Goal: Information Seeking & Learning: Learn about a topic

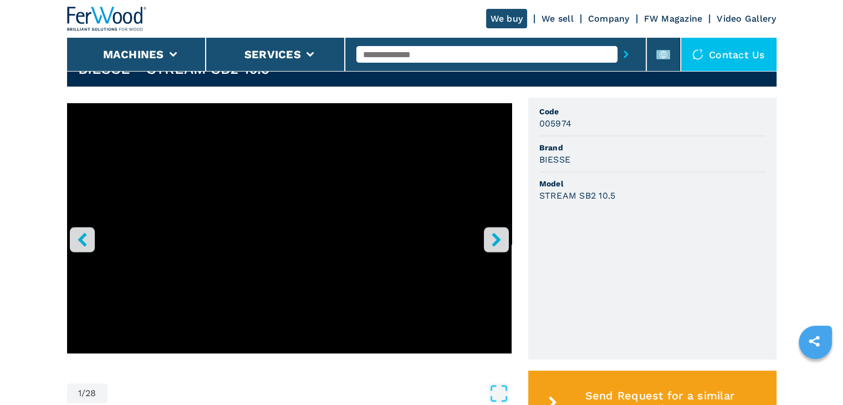
scroll to position [277, 0]
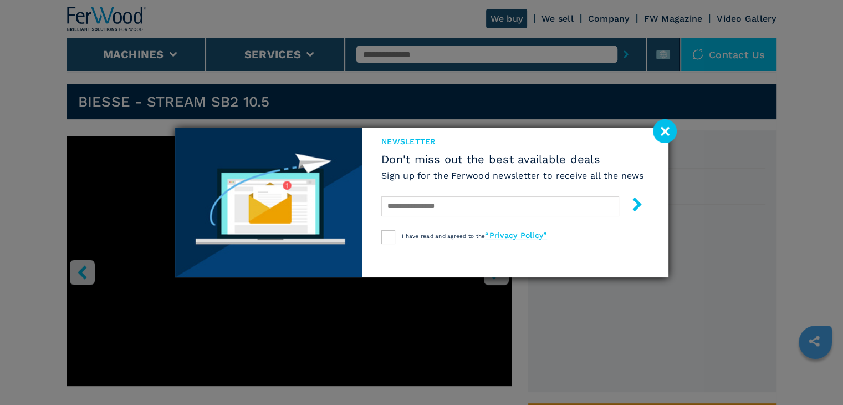
click at [669, 132] on image at bounding box center [665, 131] width 24 height 24
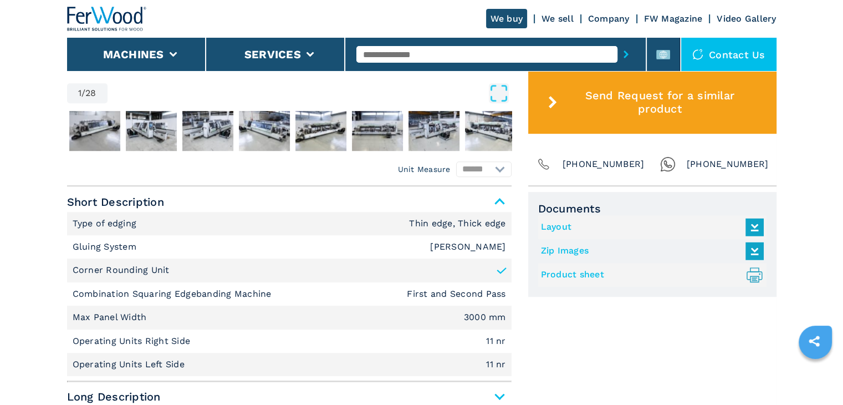
scroll to position [776, 0]
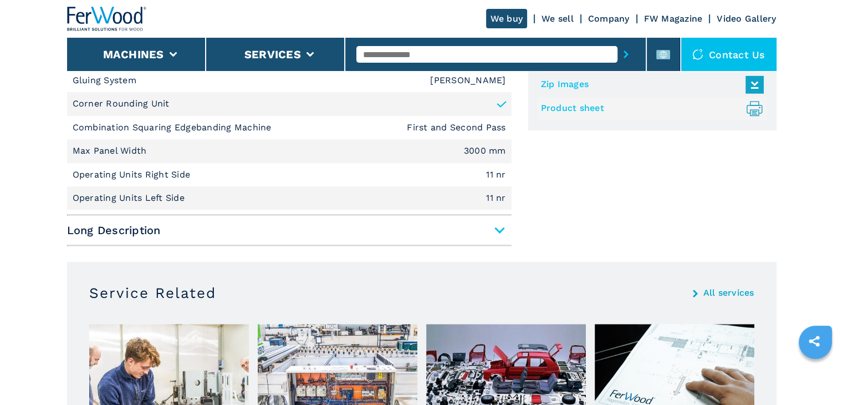
click at [501, 233] on span "Long Description" at bounding box center [289, 230] width 445 height 20
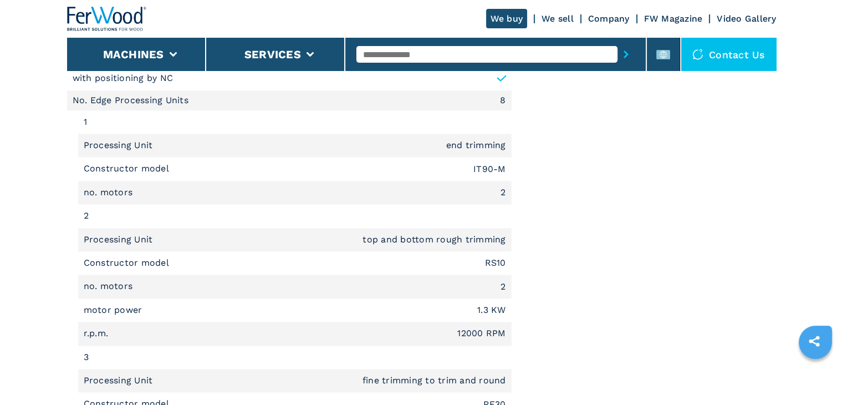
scroll to position [1552, 0]
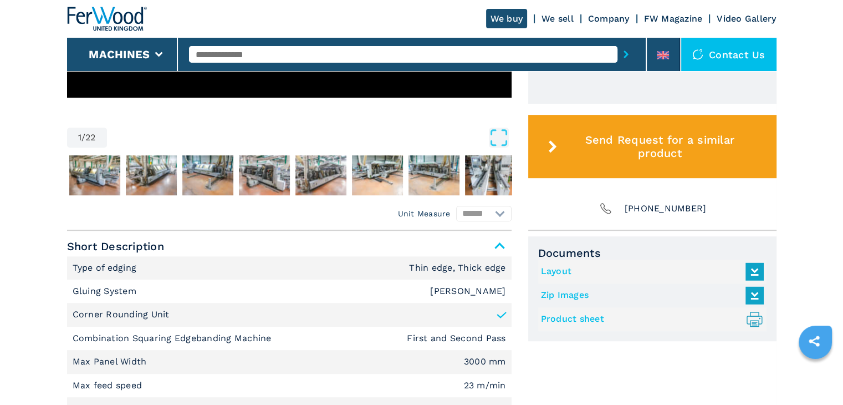
scroll to position [444, 0]
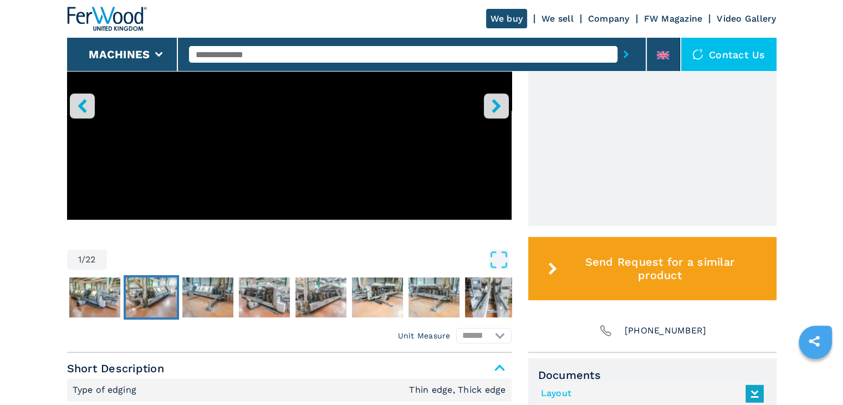
click at [165, 310] on img "Go to Slide 3" at bounding box center [151, 297] width 51 height 40
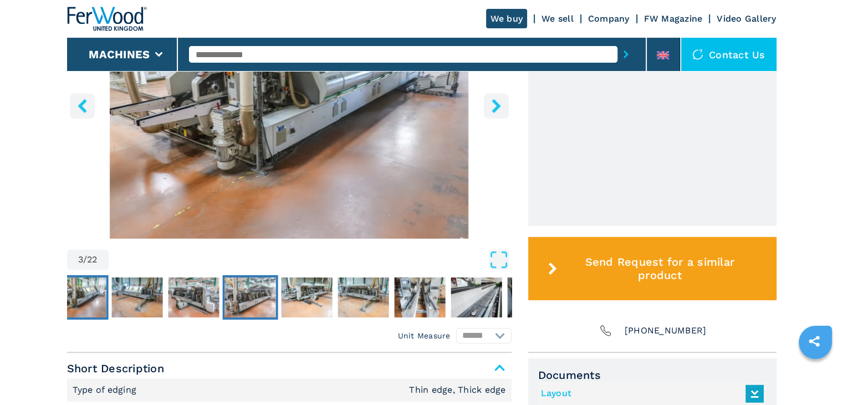
click at [244, 309] on img "Go to Slide 6" at bounding box center [250, 297] width 51 height 40
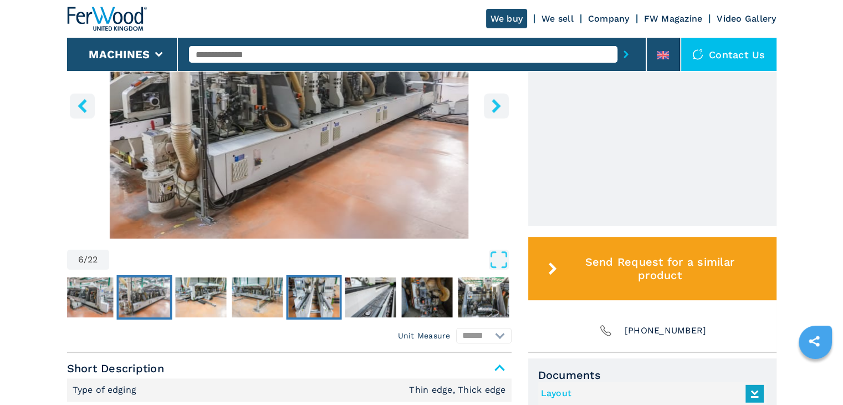
click at [315, 312] on img "Go to Slide 9" at bounding box center [313, 297] width 51 height 40
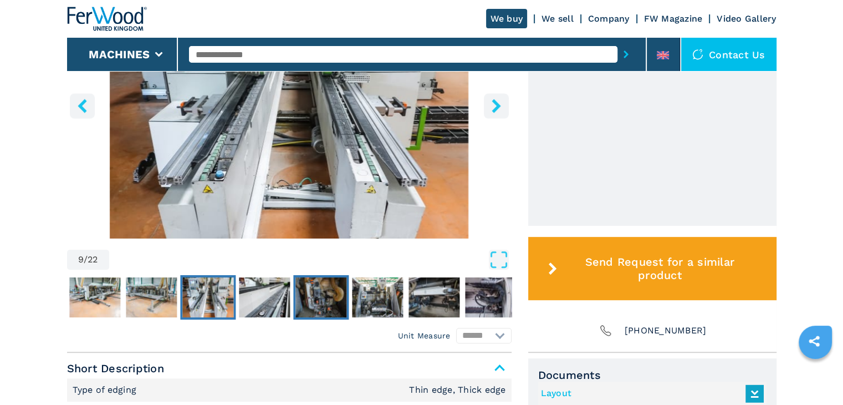
click at [315, 312] on img "Go to Slide 11" at bounding box center [321, 297] width 51 height 40
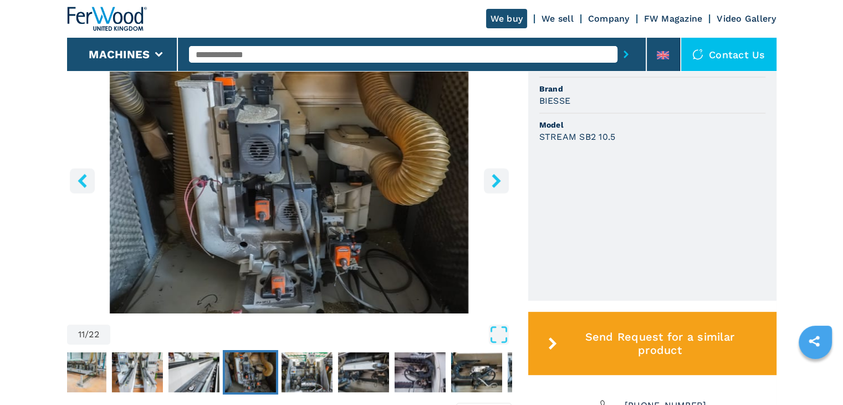
scroll to position [388, 0]
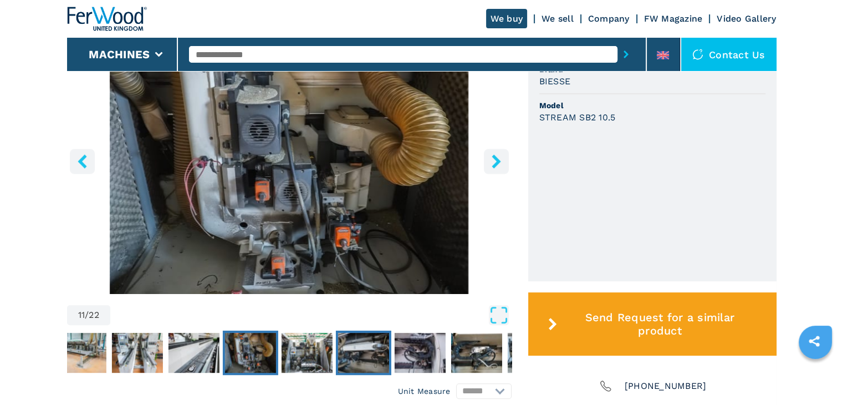
click at [348, 348] on img "Go to Slide 13" at bounding box center [363, 353] width 51 height 40
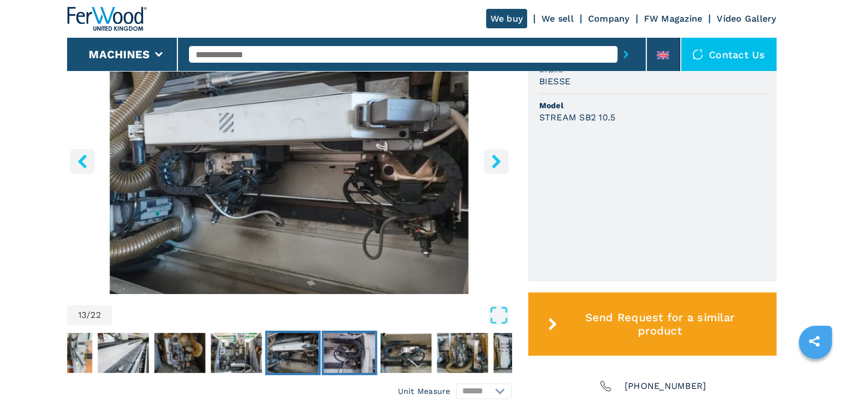
click at [341, 349] on img "Go to Slide 14" at bounding box center [349, 353] width 51 height 40
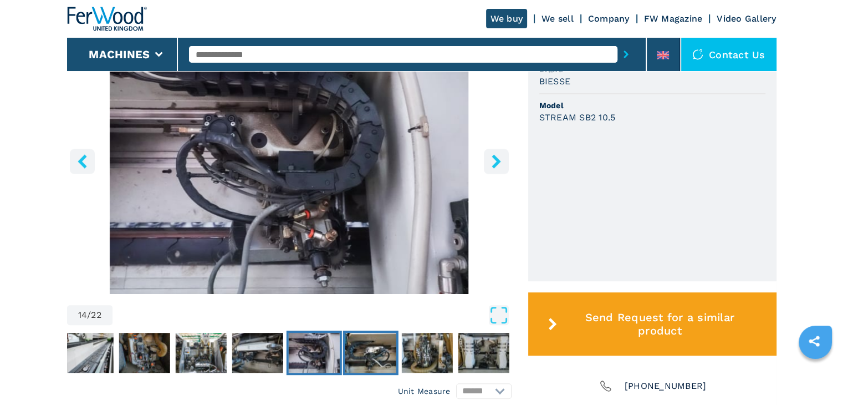
click at [355, 349] on img "Go to Slide 15" at bounding box center [370, 353] width 51 height 40
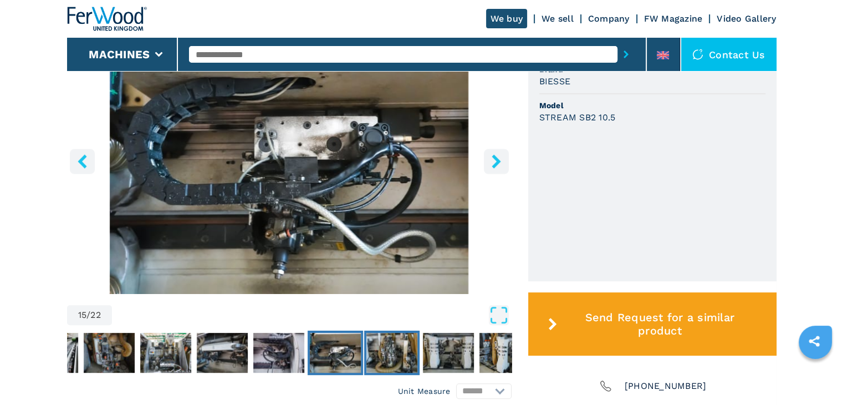
click at [373, 350] on img "Go to Slide 16" at bounding box center [391, 353] width 51 height 40
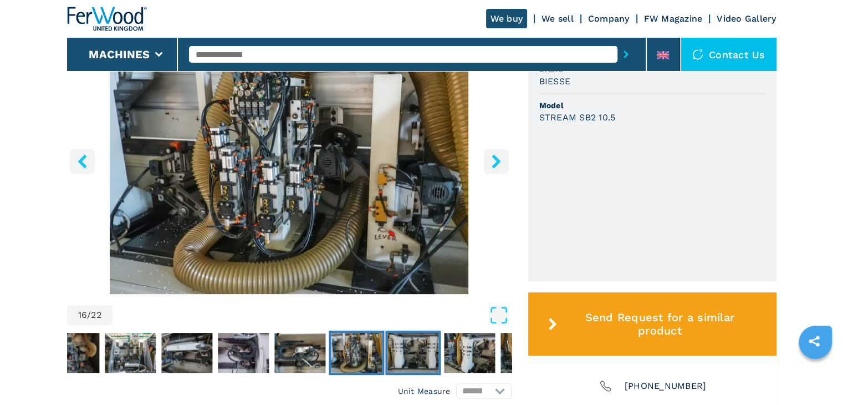
click at [412, 364] on img "Go to Slide 17" at bounding box center [413, 353] width 51 height 40
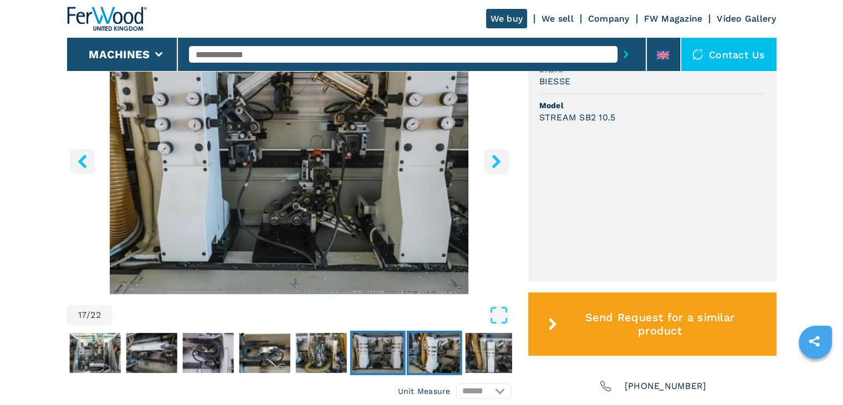
click at [432, 362] on img "Go to Slide 18" at bounding box center [434, 353] width 51 height 40
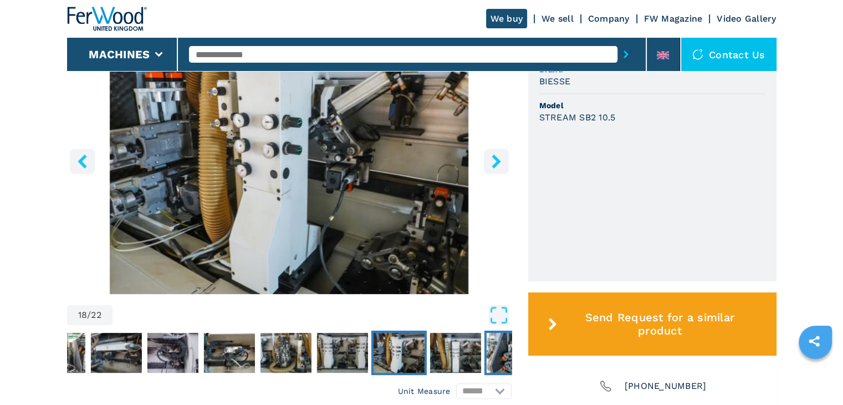
click at [491, 357] on img "Go to Slide 20" at bounding box center [511, 353] width 51 height 40
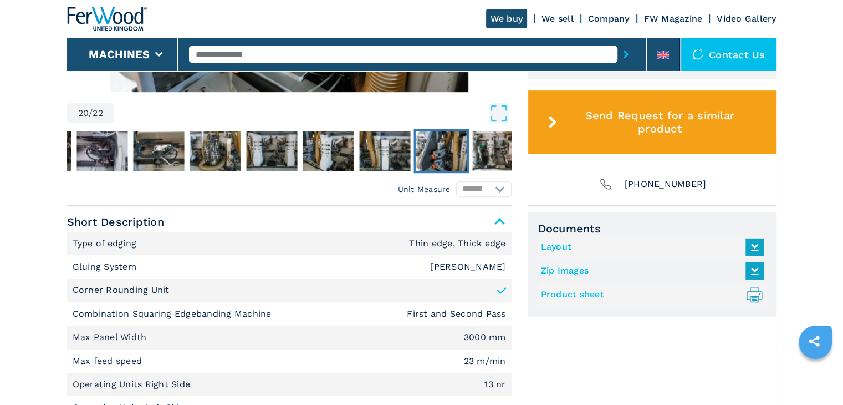
scroll to position [776, 0]
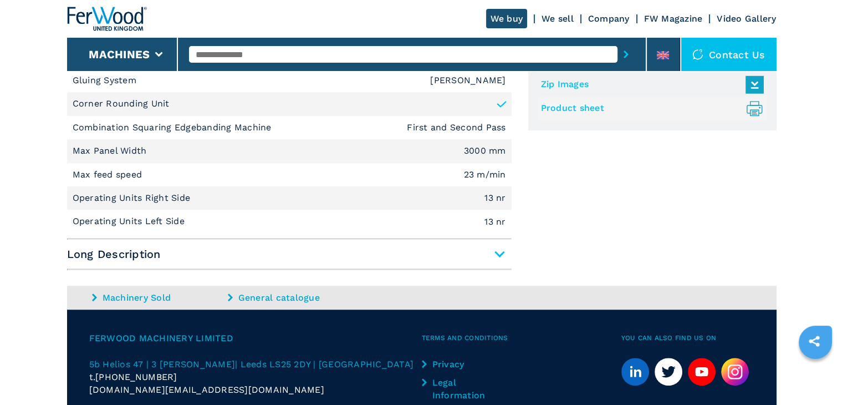
click at [493, 264] on span "Long Description" at bounding box center [289, 254] width 445 height 20
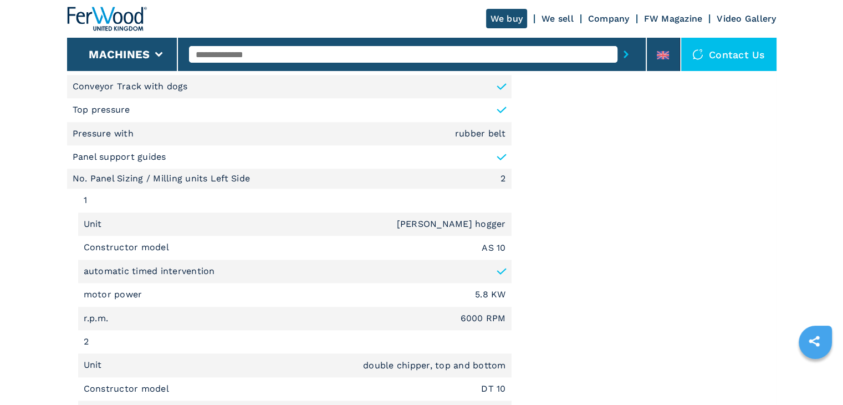
scroll to position [1220, 0]
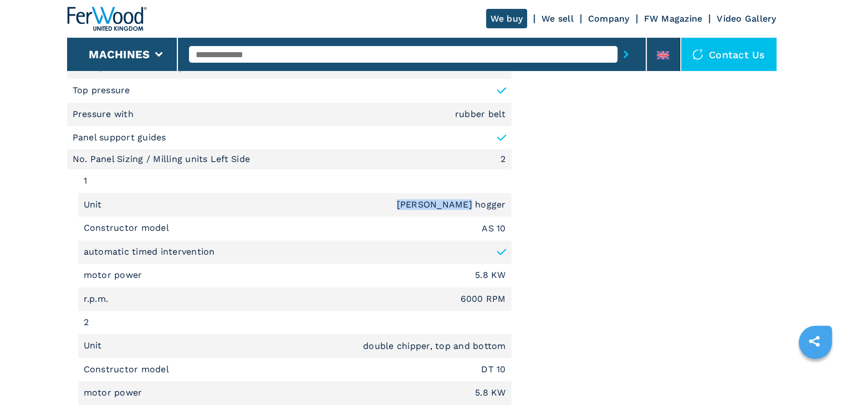
drag, startPoint x: 450, startPoint y: 216, endPoint x: 505, endPoint y: 210, distance: 54.7
click at [505, 209] on em "[PERSON_NAME] hogger" at bounding box center [451, 204] width 109 height 9
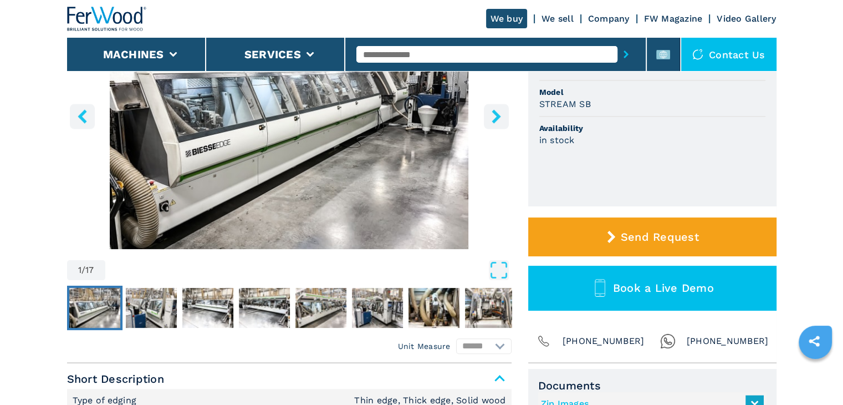
scroll to position [277, 0]
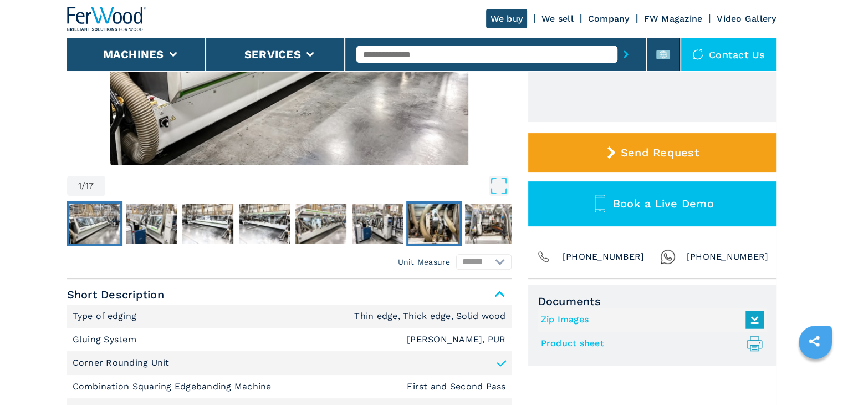
click at [442, 209] on img "Go to Slide 7" at bounding box center [434, 223] width 51 height 40
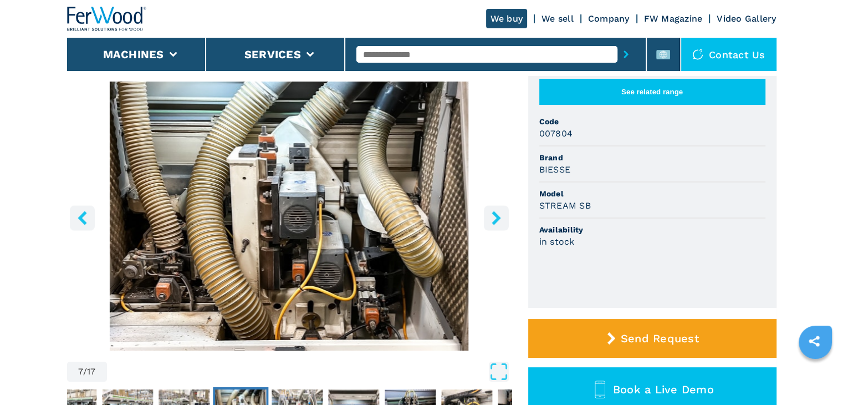
scroll to position [166, 0]
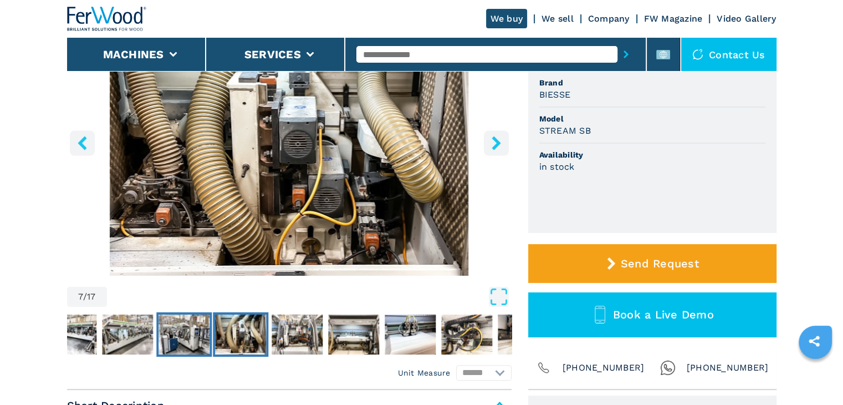
click at [180, 325] on img "Go to Slide 6" at bounding box center [184, 334] width 51 height 40
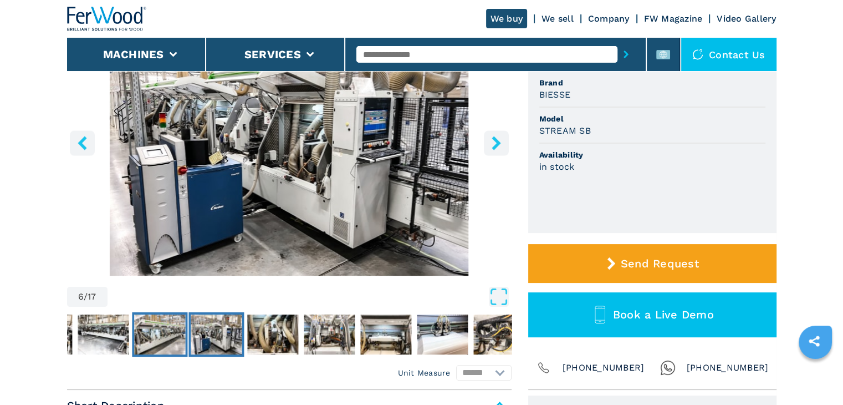
click at [149, 331] on img "Go to Slide 5" at bounding box center [159, 334] width 51 height 40
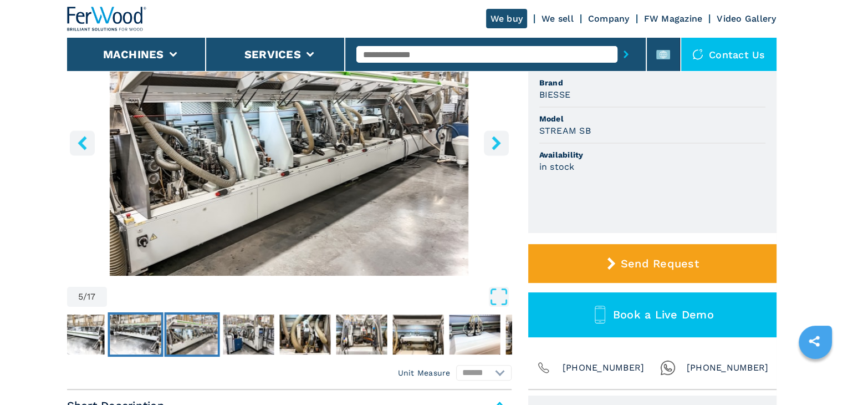
click at [139, 331] on img "Go to Slide 4" at bounding box center [135, 334] width 51 height 40
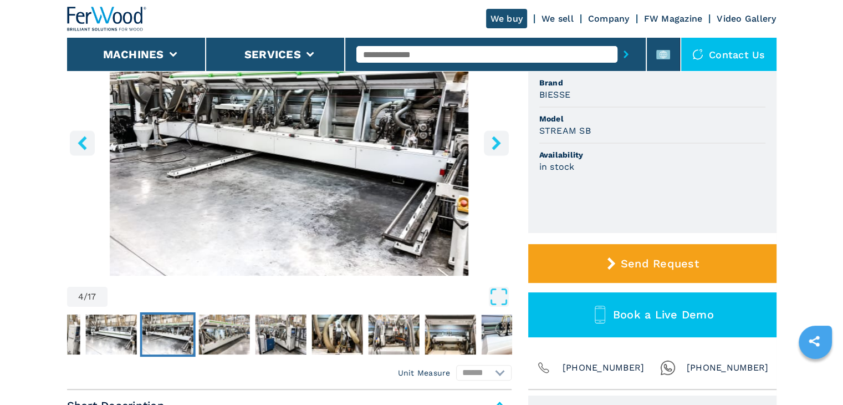
click at [139, 331] on nav "Thumbnail Navigation" at bounding box center [192, 334] width 445 height 44
click at [120, 335] on img "Go to Slide 3" at bounding box center [110, 334] width 51 height 40
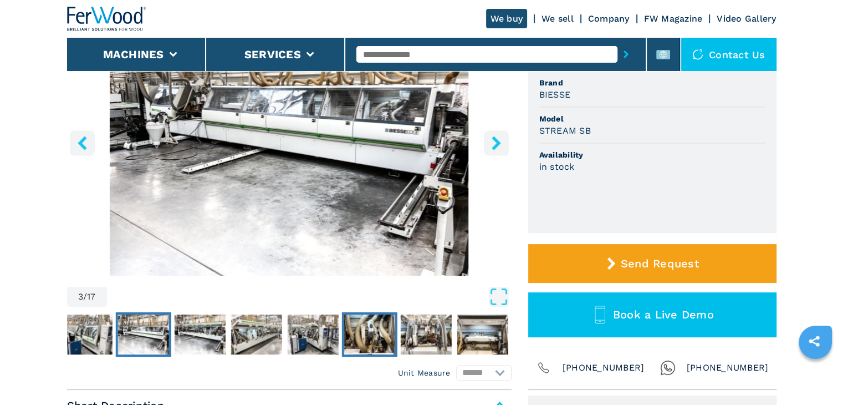
click at [370, 338] on img "Go to Slide 7" at bounding box center [369, 334] width 51 height 40
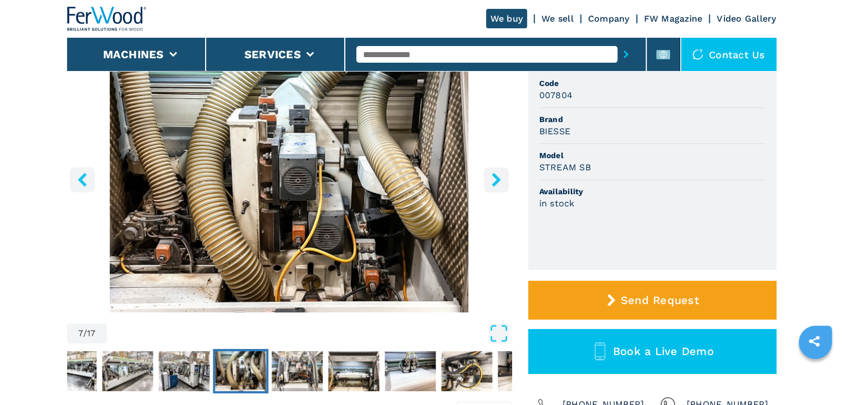
scroll to position [111, 0]
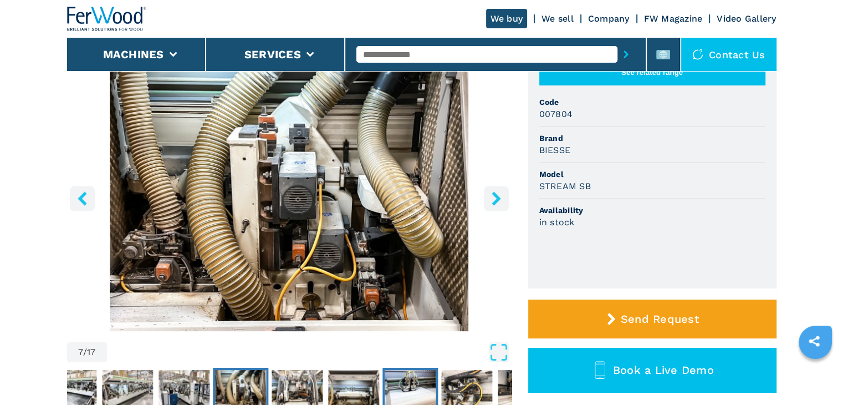
click at [404, 395] on img "Go to Slide 10" at bounding box center [410, 390] width 51 height 40
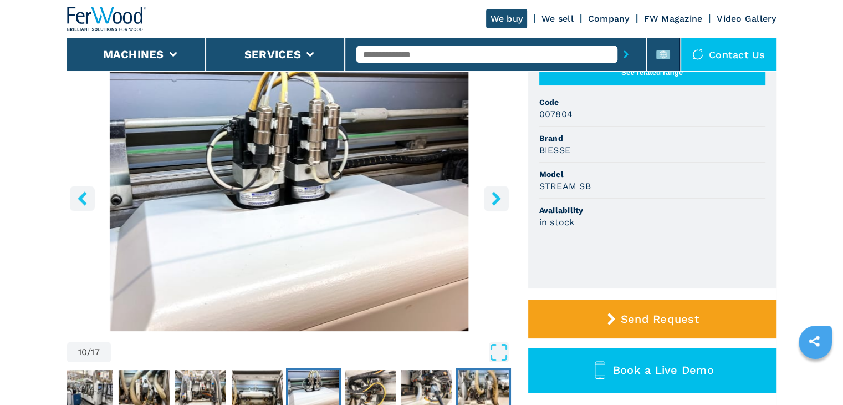
click at [463, 384] on img "Go to Slide 13" at bounding box center [482, 390] width 51 height 40
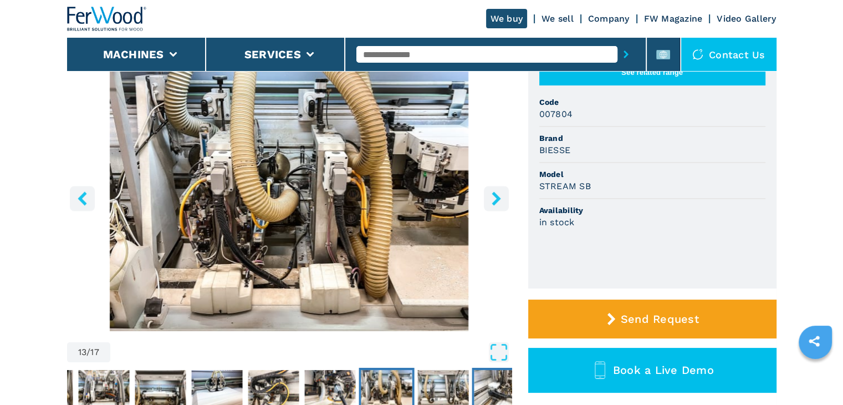
click at [500, 379] on img "Go to Slide 15" at bounding box center [499, 390] width 51 height 40
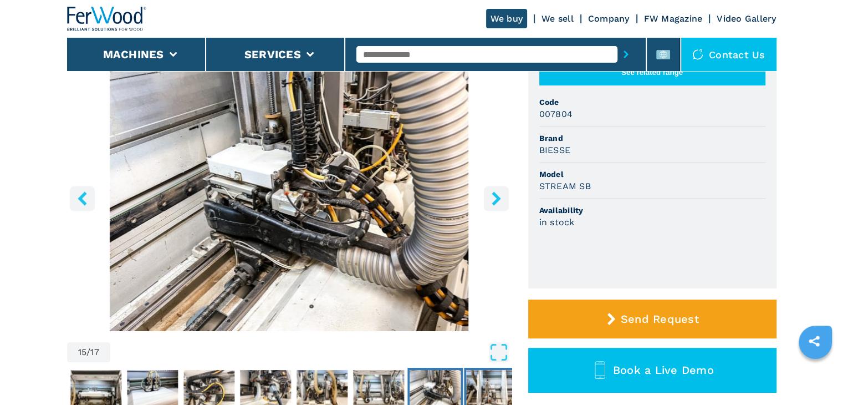
click at [501, 379] on img "Go to Slide 16" at bounding box center [491, 390] width 51 height 40
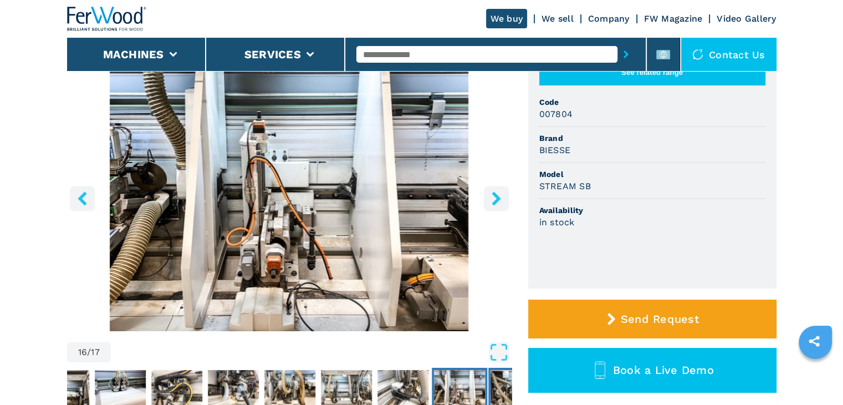
click at [501, 379] on img "Go to Slide 17" at bounding box center [516, 390] width 51 height 40
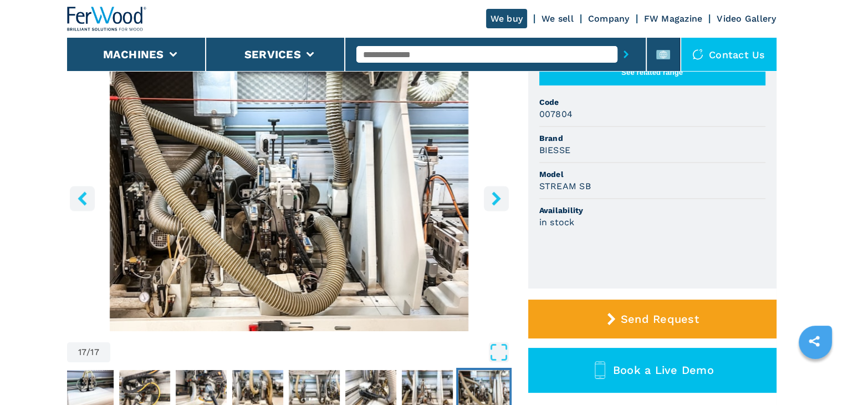
click at [501, 379] on img "Go to Slide 17" at bounding box center [484, 390] width 51 height 40
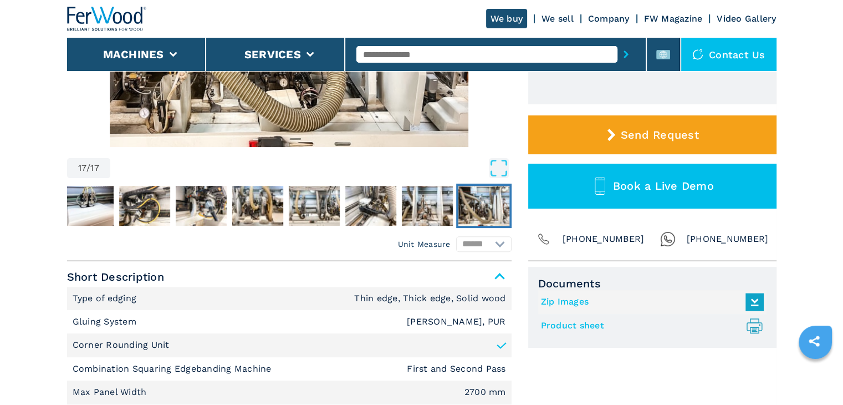
scroll to position [499, 0]
